Goal: Book appointment/travel/reservation

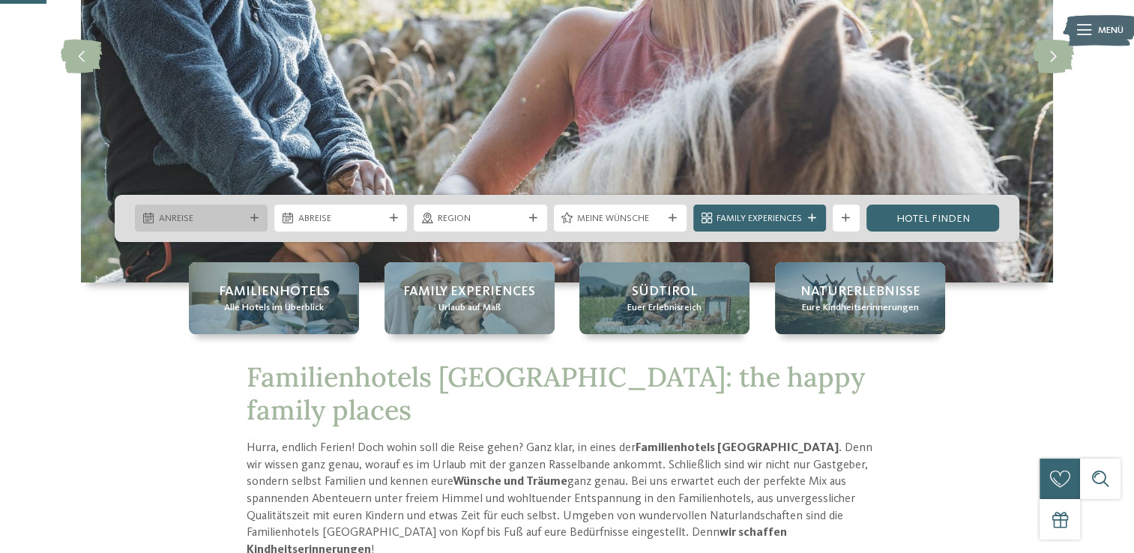
click at [255, 217] on icon at bounding box center [254, 218] width 8 height 8
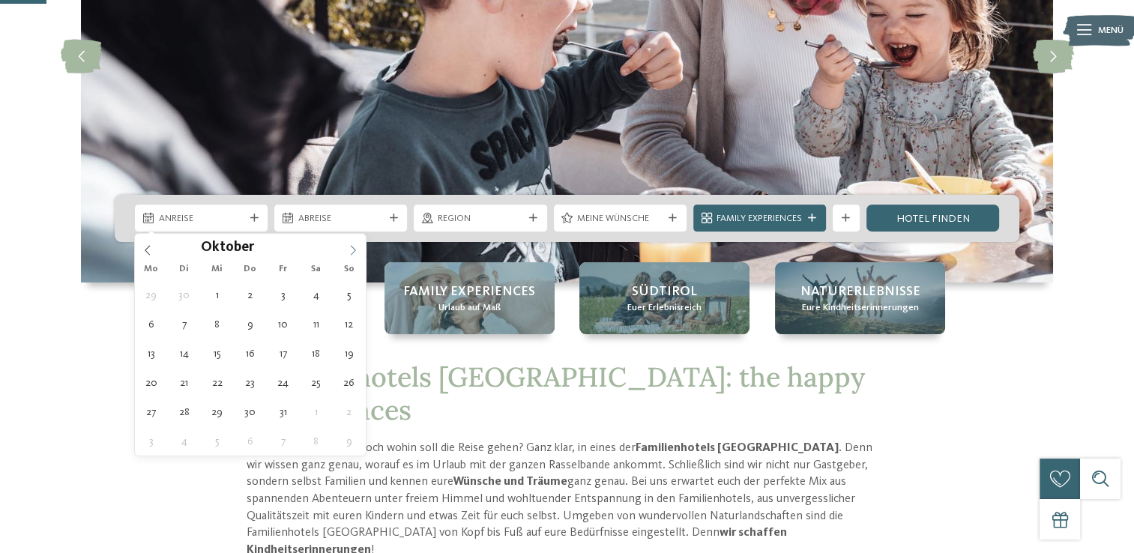
click at [354, 251] on icon at bounding box center [353, 250] width 10 height 10
type input "****"
click at [354, 251] on icon at bounding box center [353, 250] width 10 height 10
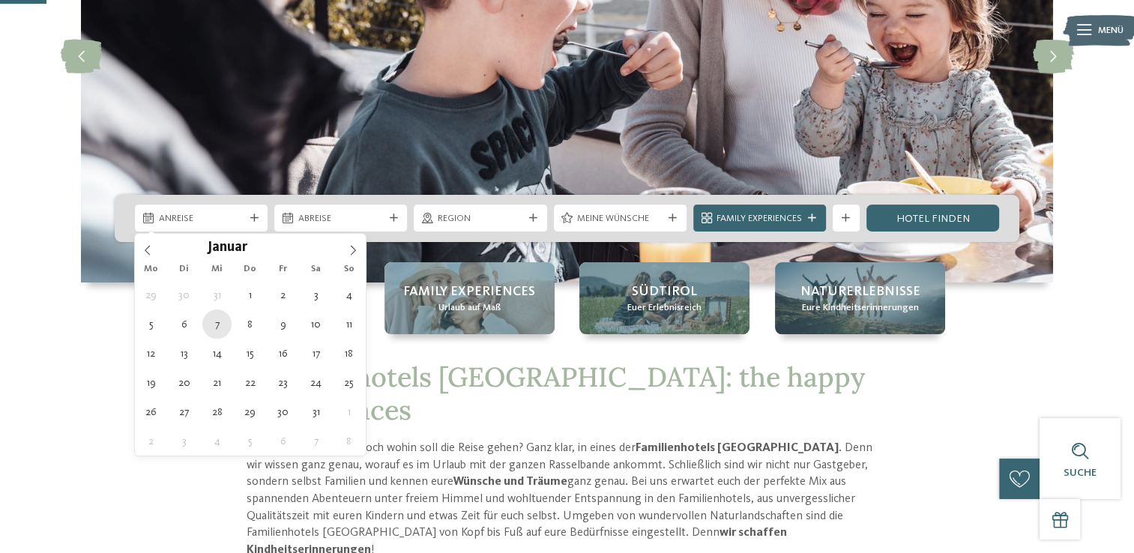
type div "[DATE]"
type input "****"
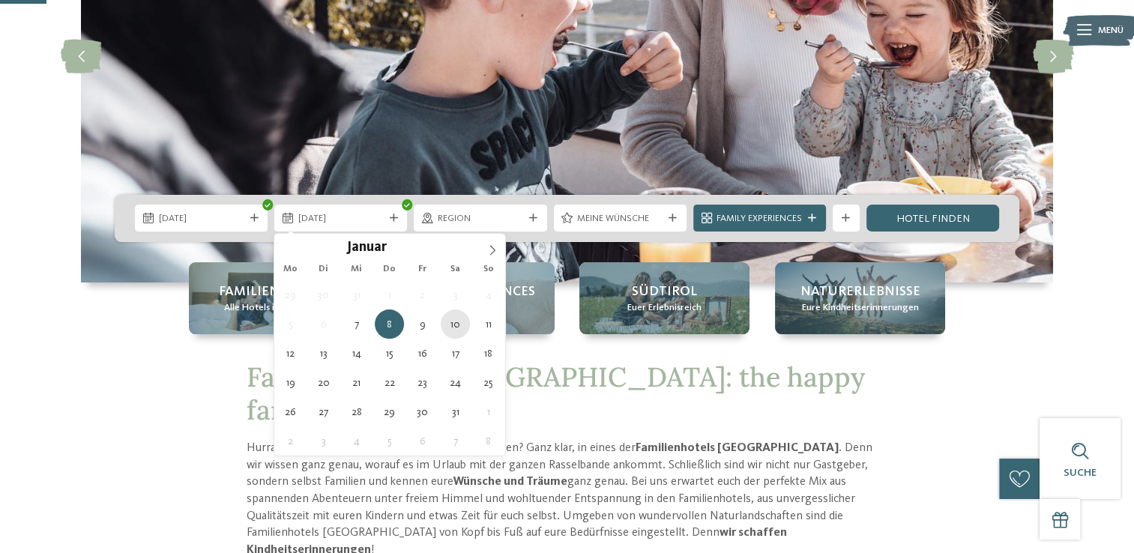
type div "[DATE]"
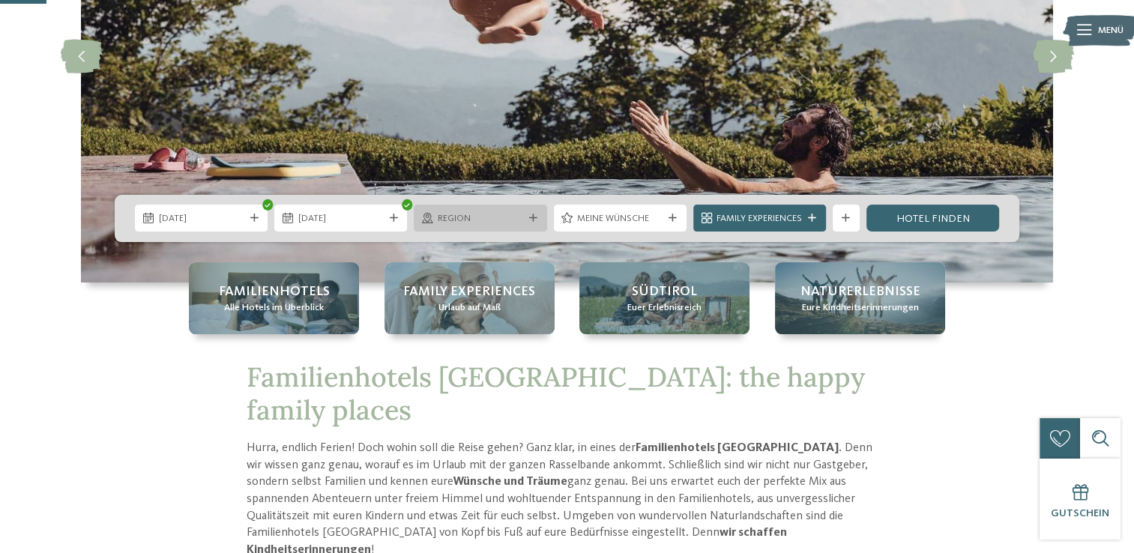
click at [529, 217] on icon at bounding box center [533, 218] width 8 height 8
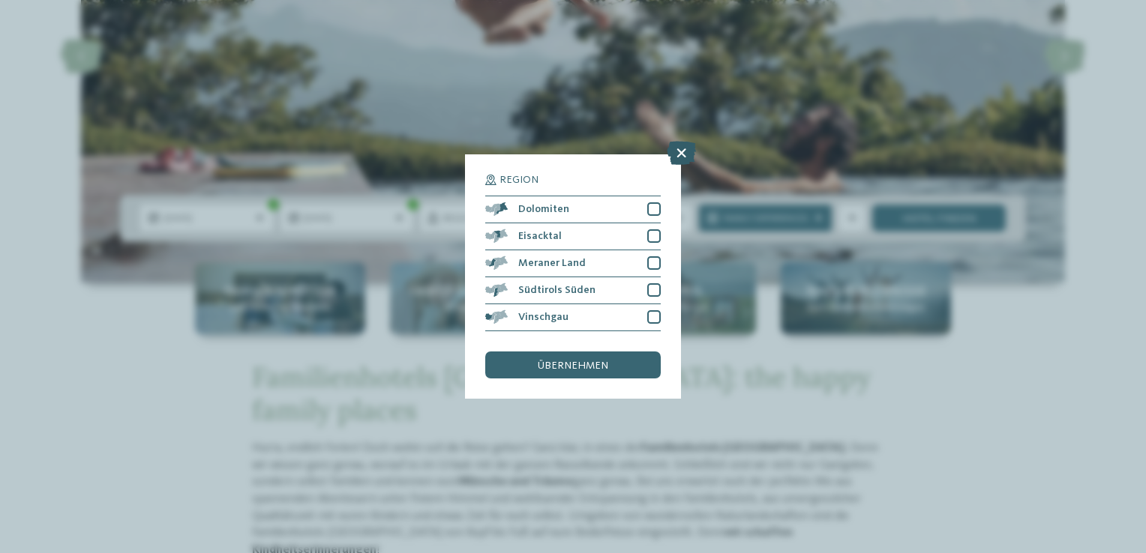
click at [678, 160] on icon at bounding box center [680, 153] width 29 height 24
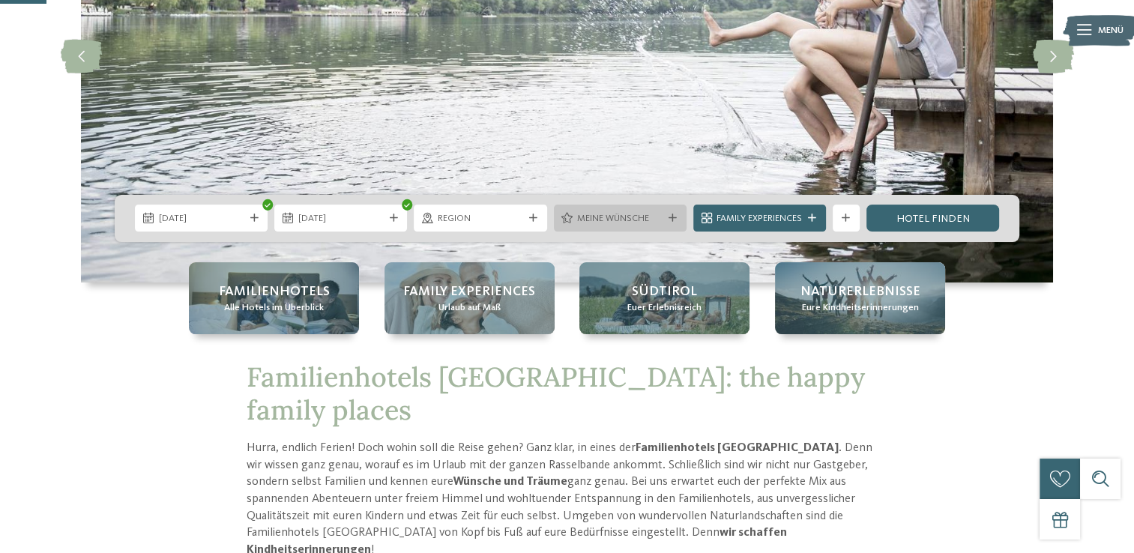
click at [600, 217] on span "Meine Wünsche" at bounding box center [619, 218] width 85 height 13
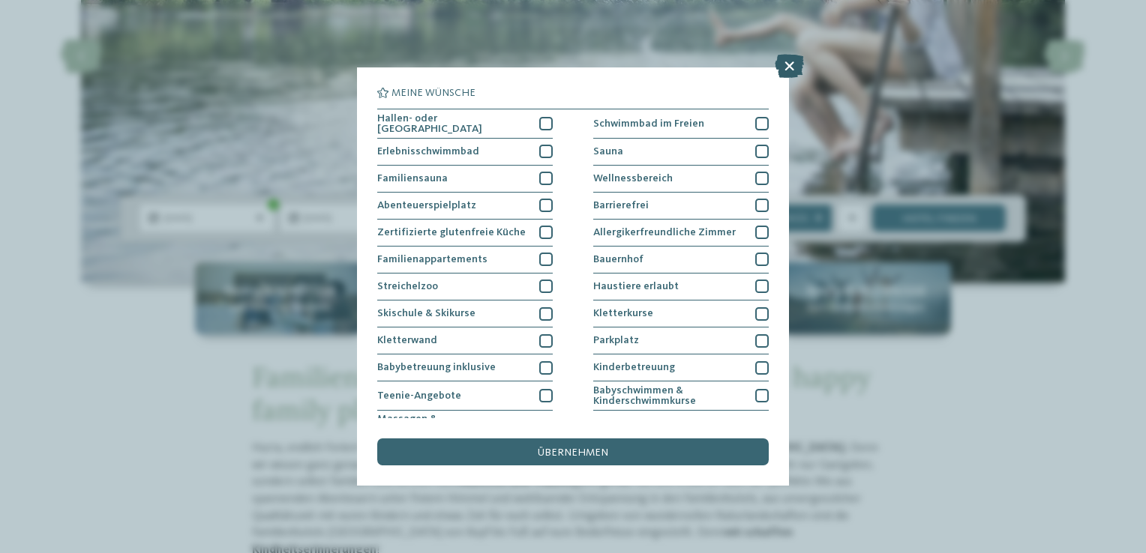
click at [783, 73] on icon at bounding box center [788, 66] width 29 height 24
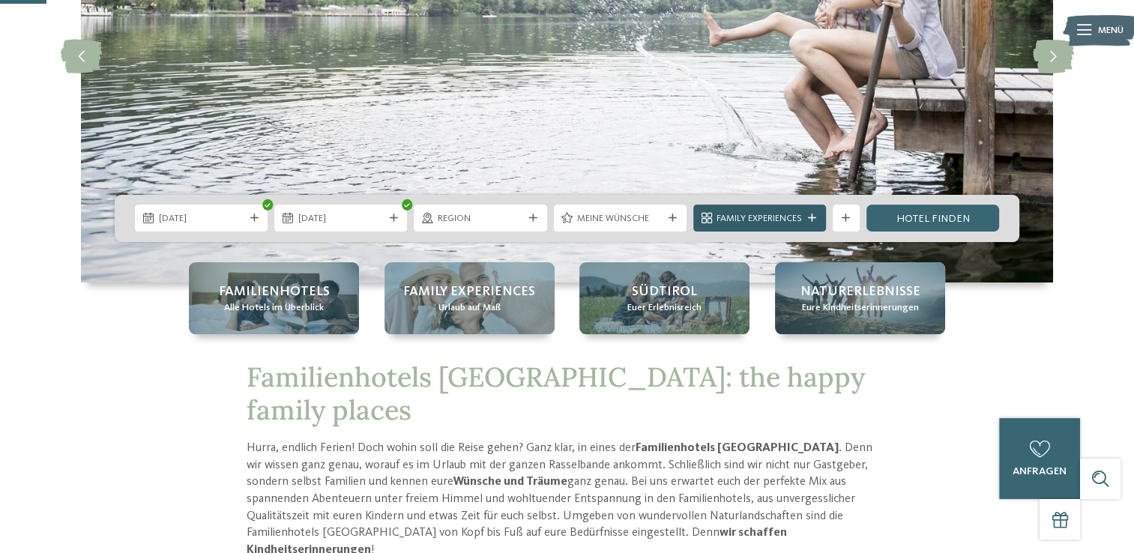
click at [750, 218] on span "Family Experiences" at bounding box center [759, 218] width 85 height 13
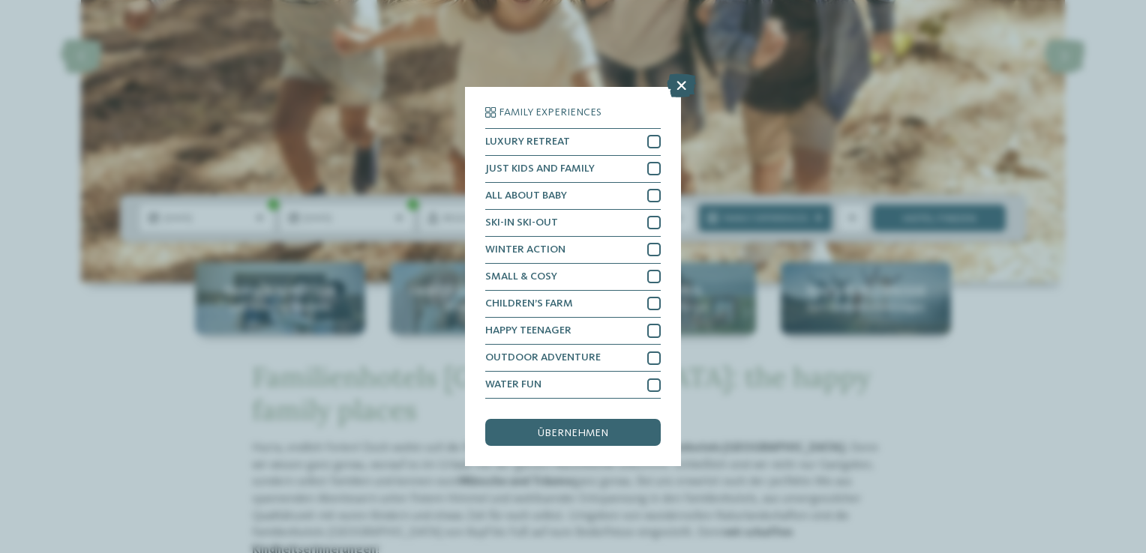
click at [670, 77] on icon at bounding box center [680, 85] width 29 height 24
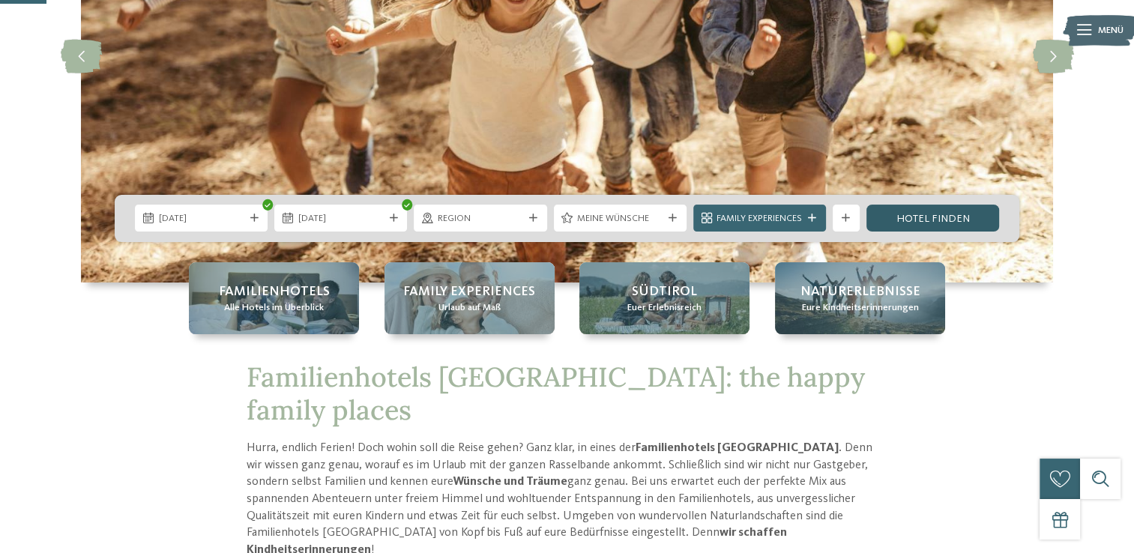
click at [906, 232] on link "Hotel finden" at bounding box center [933, 218] width 133 height 27
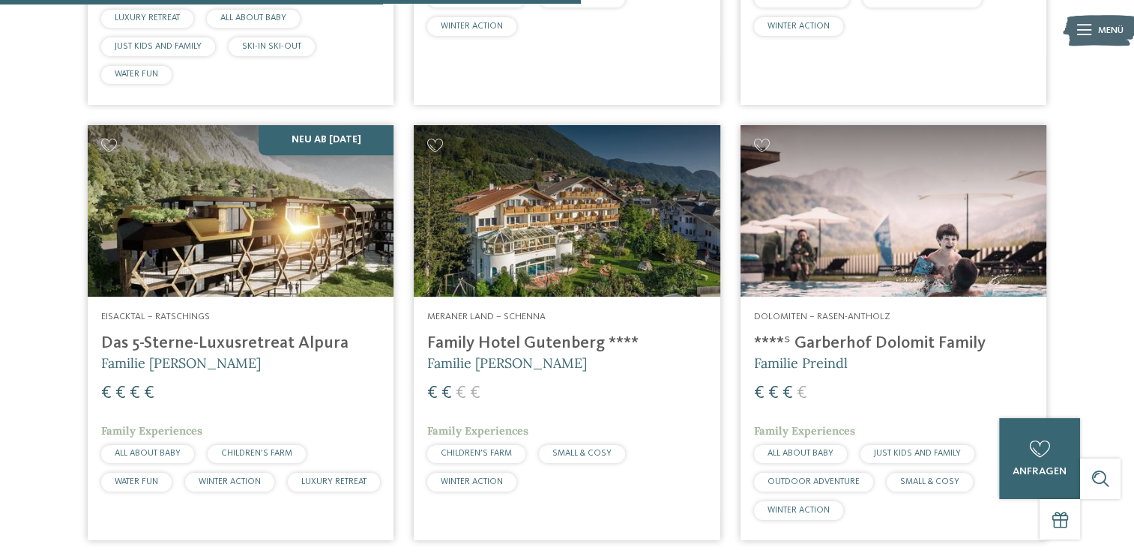
scroll to position [1760, 0]
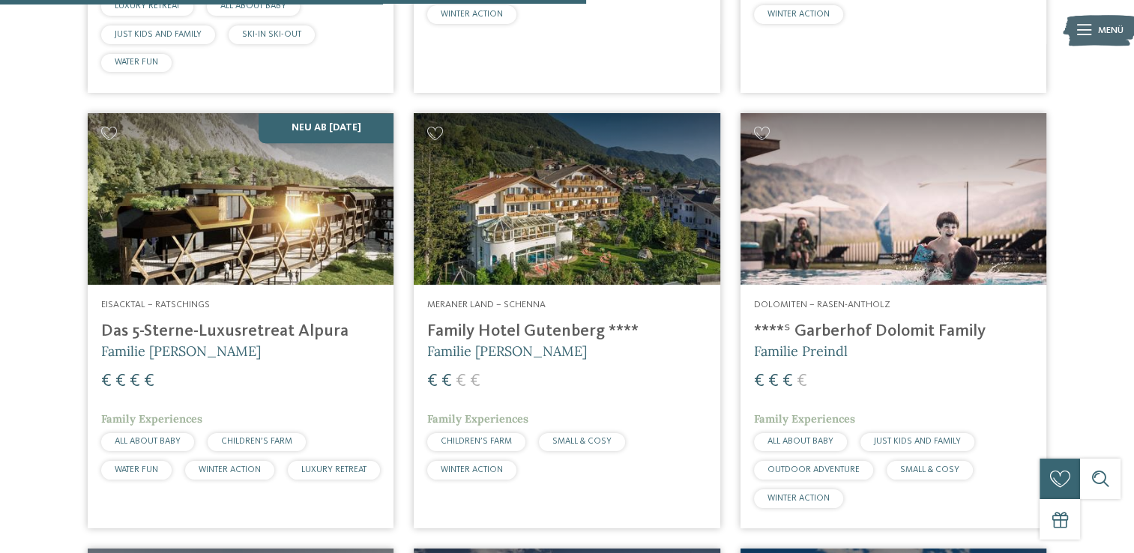
click at [225, 337] on h4 "Das 5-Sterne-Luxusretreat Alpura" at bounding box center [240, 332] width 279 height 20
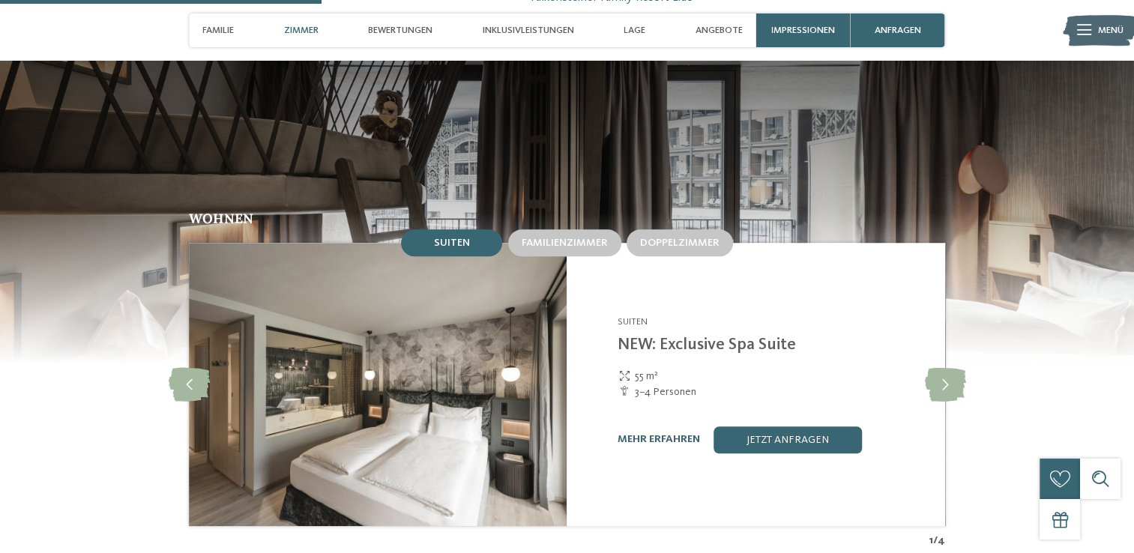
scroll to position [1340, 0]
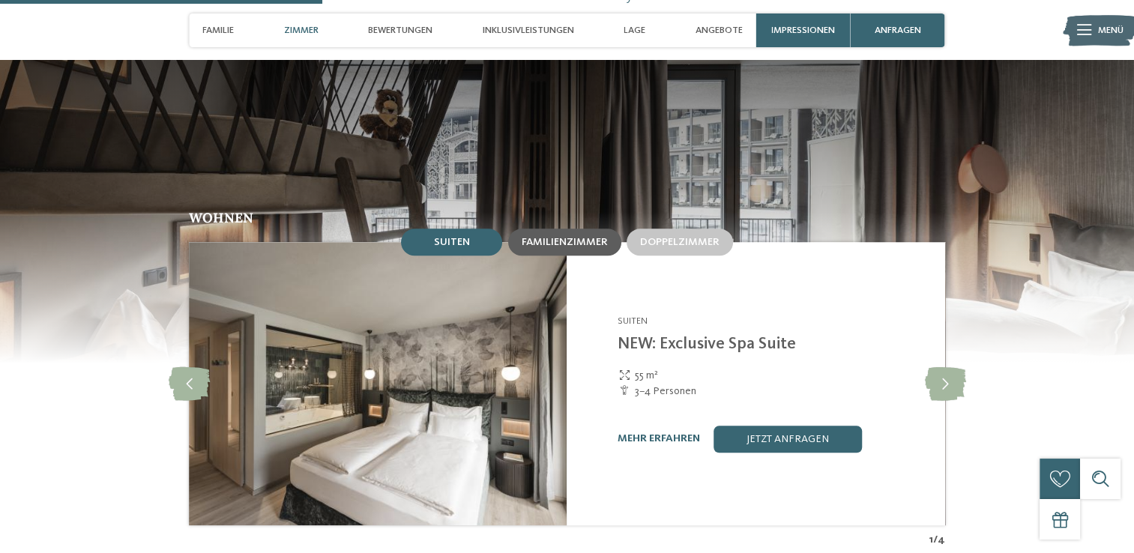
click at [570, 237] on span "Familienzimmer" at bounding box center [565, 242] width 86 height 10
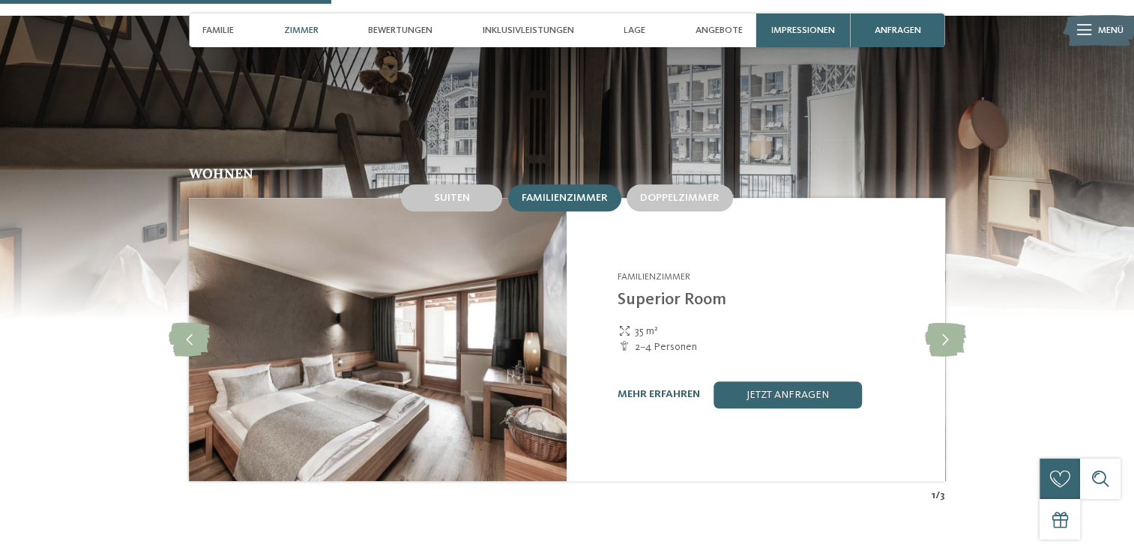
scroll to position [1385, 0]
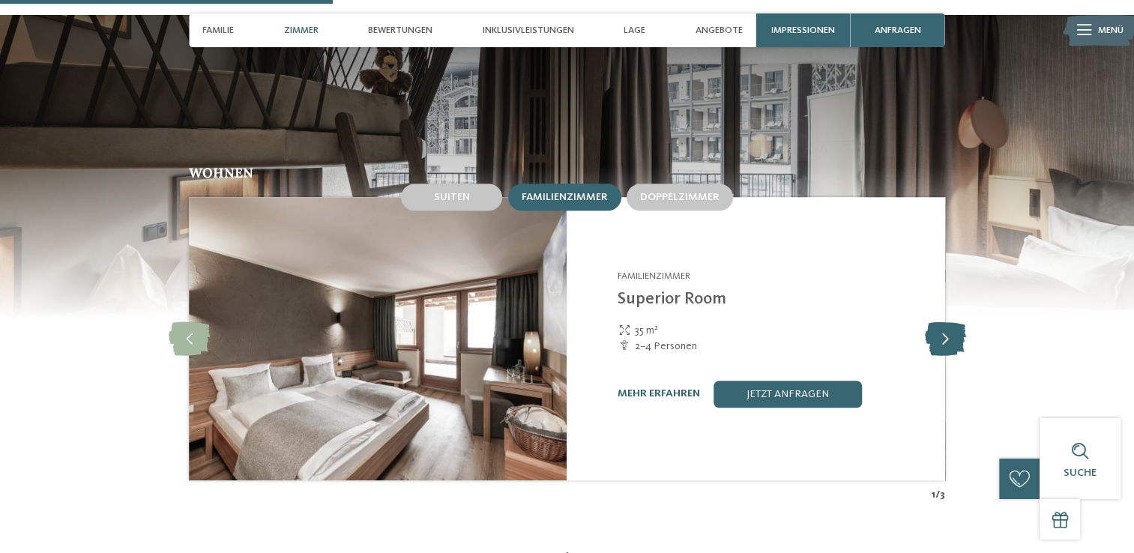
click at [951, 322] on icon at bounding box center [944, 339] width 41 height 34
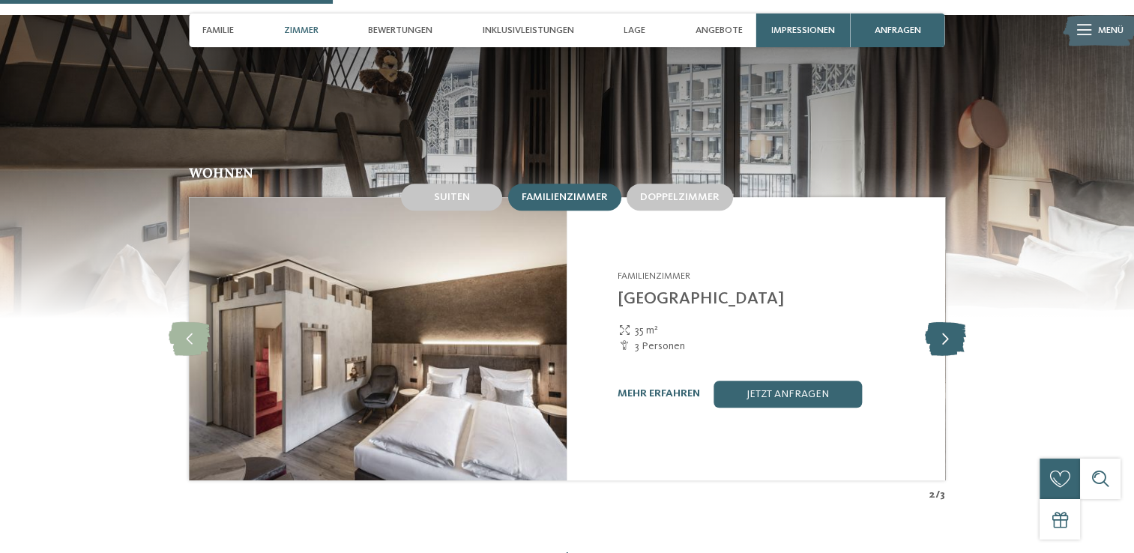
click at [951, 322] on icon at bounding box center [944, 339] width 41 height 34
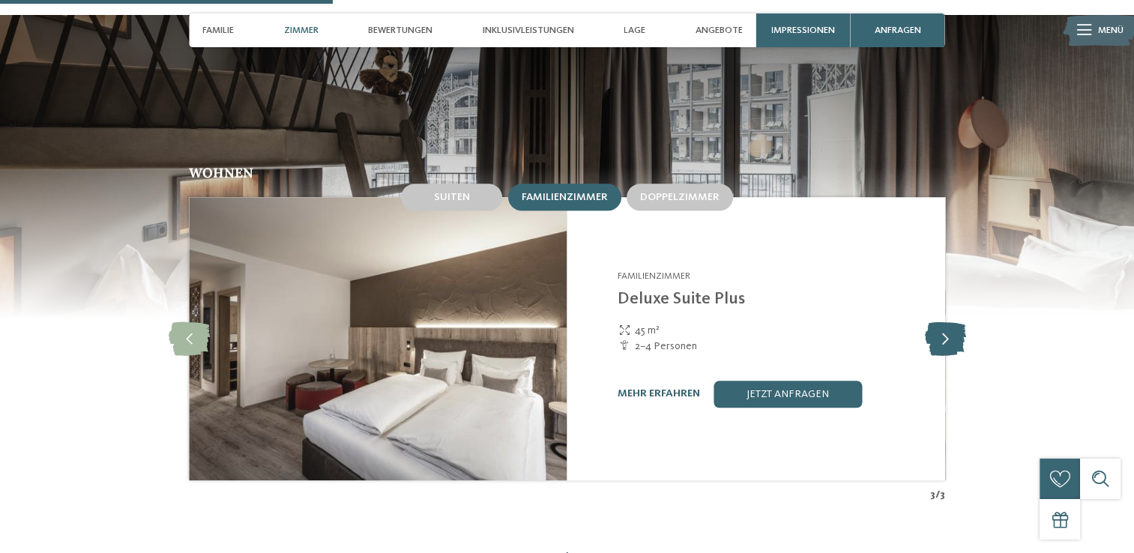
click at [951, 322] on icon at bounding box center [944, 339] width 41 height 34
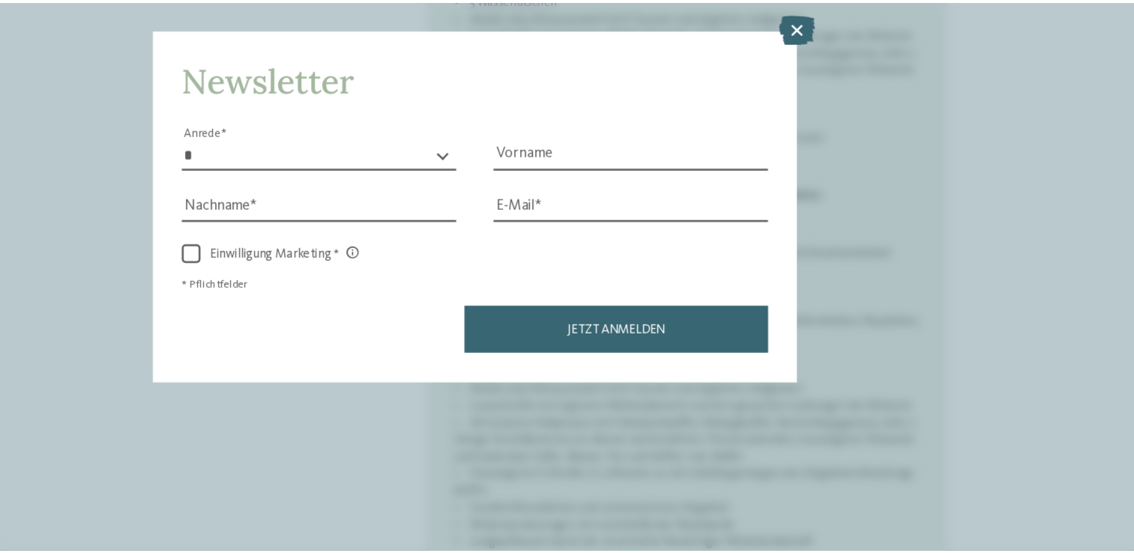
scroll to position [968, 0]
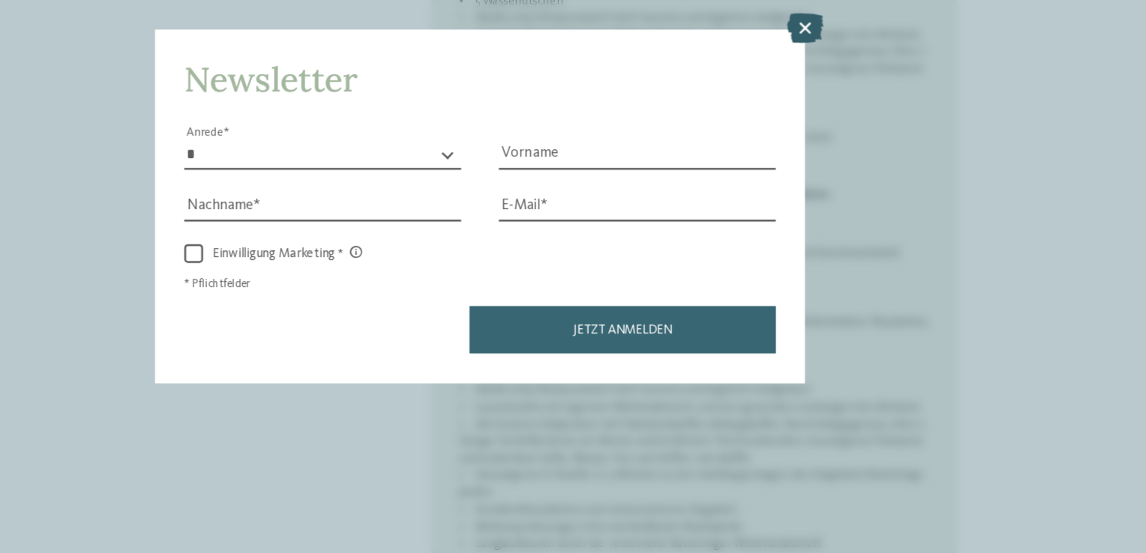
click at [825, 132] on icon at bounding box center [831, 135] width 29 height 24
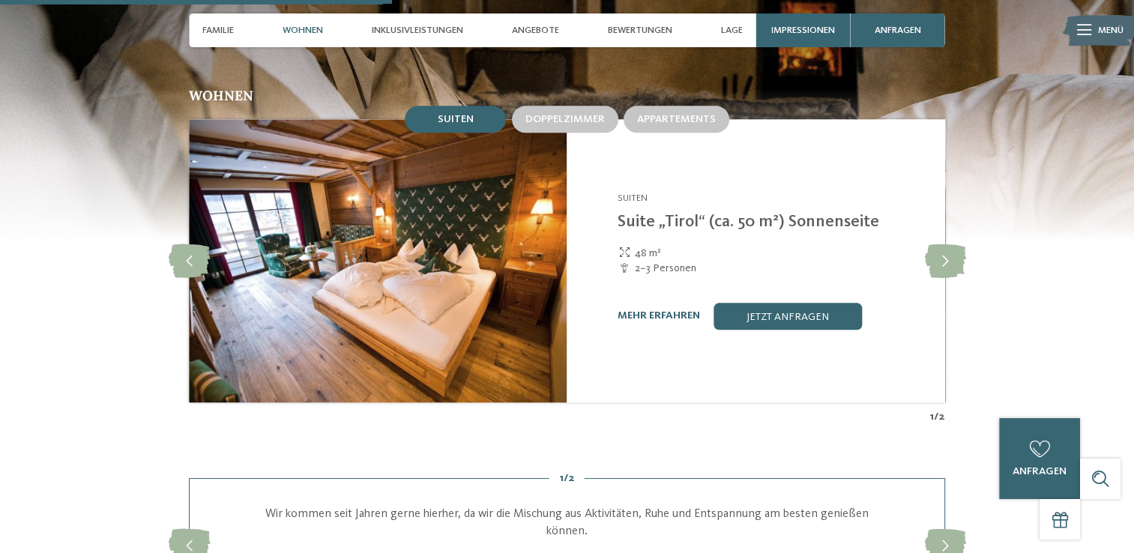
scroll to position [1758, 0]
